Goal: Information Seeking & Learning: Learn about a topic

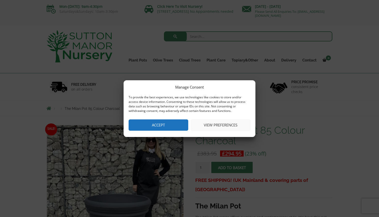
click at [146, 124] on button "Accept" at bounding box center [159, 124] width 60 height 11
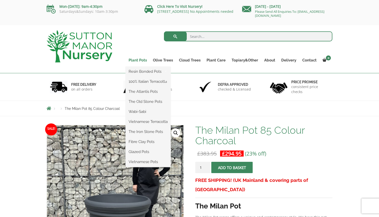
click at [140, 60] on link "Plant Pots" at bounding box center [138, 60] width 24 height 7
click at [141, 79] on link "100% Italian Terracotta" at bounding box center [148, 82] width 45 height 8
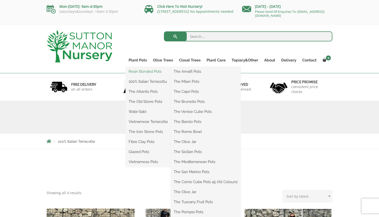
click at [142, 71] on link "Resin Bonded Pots" at bounding box center [148, 72] width 45 height 8
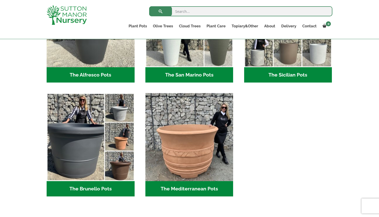
scroll to position [655, 0]
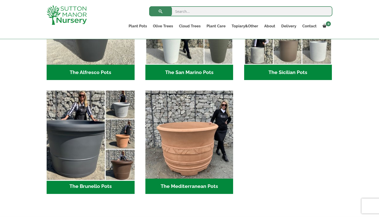
click at [87, 179] on img "Visit product category The Brunello Pots" at bounding box center [90, 134] width 92 height 92
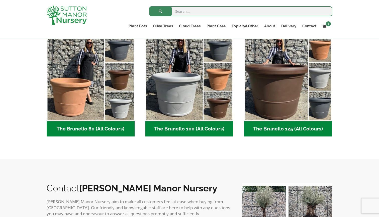
scroll to position [126, 0]
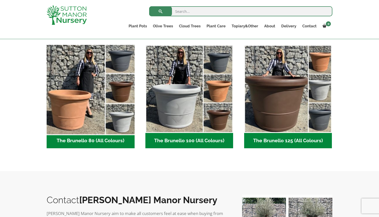
click at [89, 111] on img "Visit product category The Brunello 80 (All Colours)" at bounding box center [90, 89] width 92 height 92
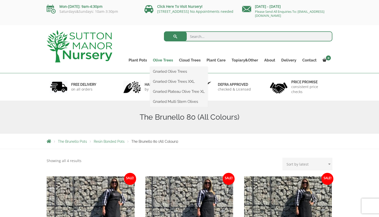
click at [167, 58] on link "Olive Trees" at bounding box center [163, 60] width 26 height 7
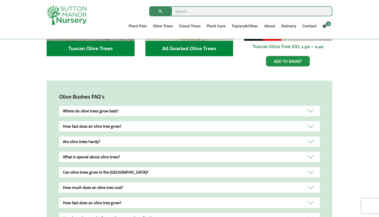
scroll to position [270, 0]
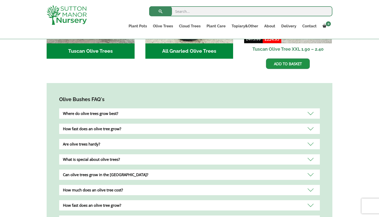
click at [153, 124] on div "How fast does an olive tree grow?" at bounding box center [189, 129] width 261 height 10
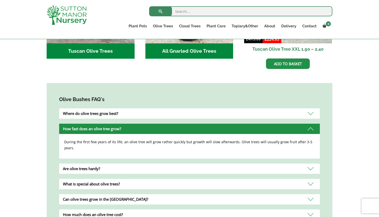
click at [153, 124] on div "How fast does an olive tree grow?" at bounding box center [189, 129] width 261 height 10
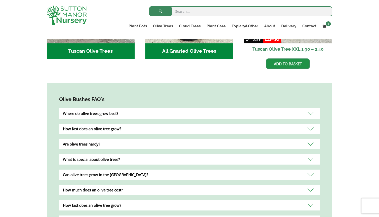
click at [153, 139] on div "Are olive trees hardy?" at bounding box center [189, 144] width 261 height 10
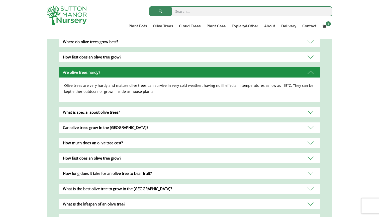
scroll to position [349, 0]
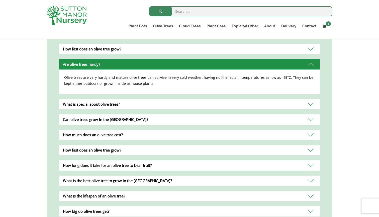
click at [137, 114] on div "Can olive trees grow in the UK?" at bounding box center [189, 119] width 261 height 10
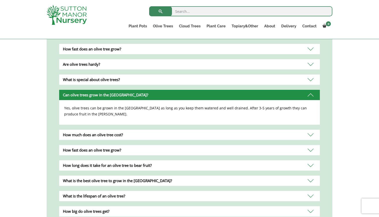
click at [187, 130] on div "How much does an olive tree cost?" at bounding box center [189, 135] width 261 height 10
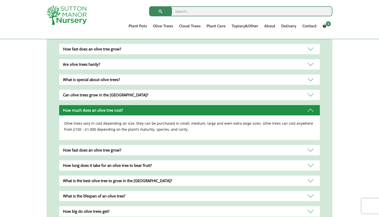
click at [186, 125] on p "Olive trees vary in cost depending on size, they can be purchased in small, med…" at bounding box center [189, 126] width 251 height 12
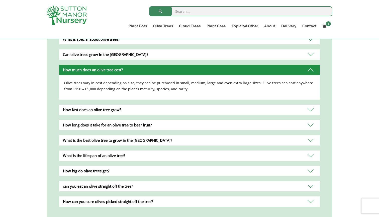
scroll to position [390, 0]
click at [165, 150] on div "What is the lifespan of an olive tree?" at bounding box center [189, 155] width 261 height 10
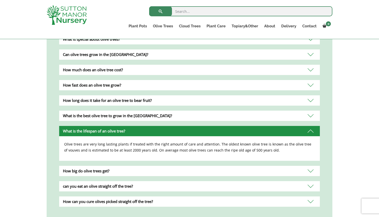
click at [162, 171] on div "Olive Bushes FAQ's Where do olive trees grow best? Olive trees grow best in sub…" at bounding box center [190, 93] width 286 height 261
click at [162, 168] on div "How big do olive trees get?" at bounding box center [189, 171] width 261 height 10
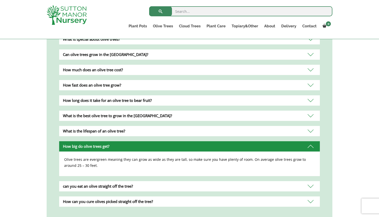
click at [150, 196] on div "How can you cure olives picked straight off the tree?" at bounding box center [189, 201] width 261 height 10
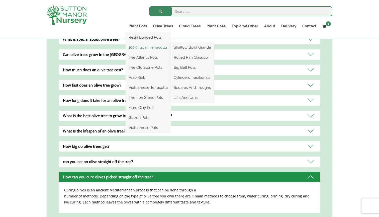
click at [141, 47] on link "100% Italian Terracotta" at bounding box center [148, 48] width 45 height 8
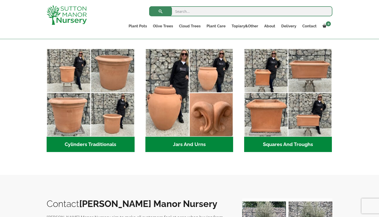
scroll to position [265, 0]
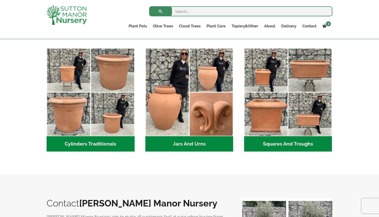
click at [86, 137] on h2 "Cylinders Traditionals (2)" at bounding box center [91, 144] width 88 height 16
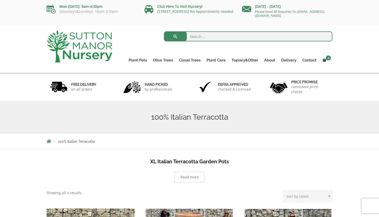
scroll to position [-1, 0]
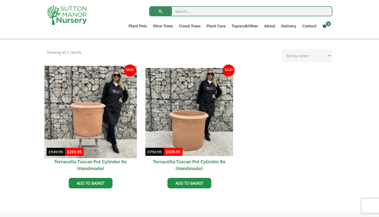
scroll to position [200, 0]
